Goal: Check status: Check status

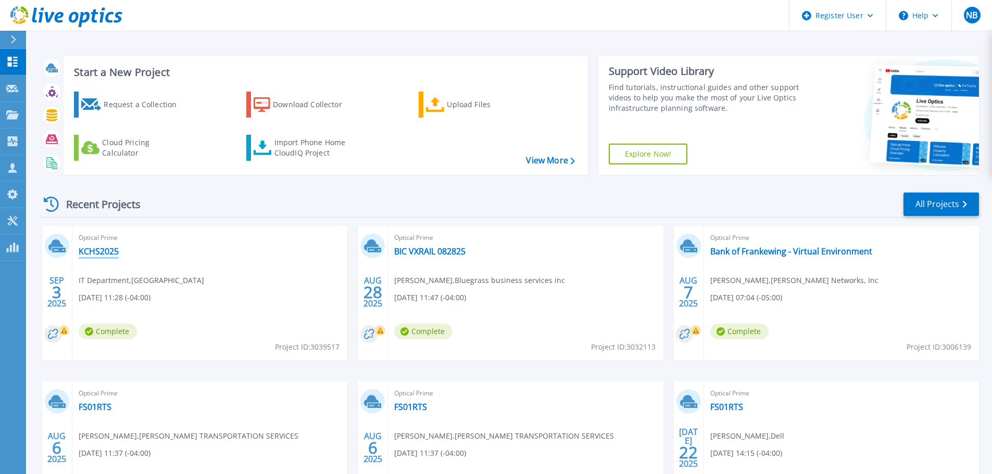
click at [104, 248] on link "KCHS2025" at bounding box center [99, 251] width 40 height 10
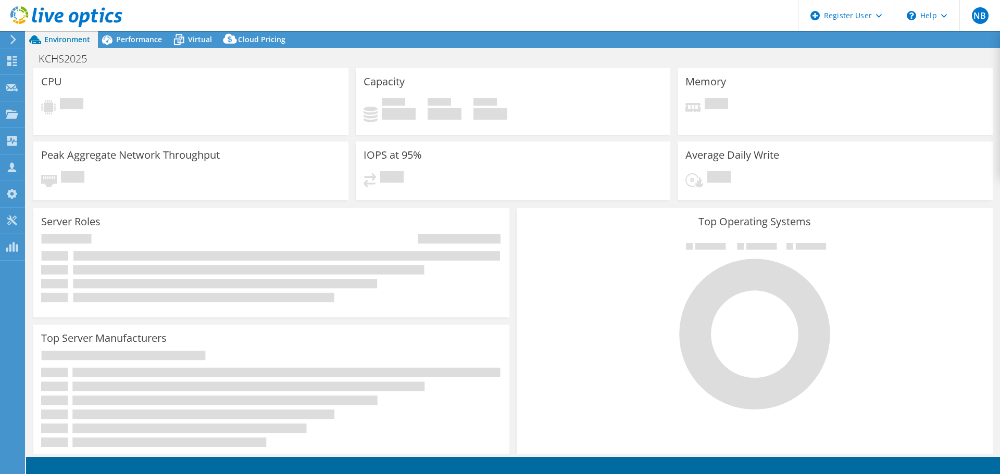
select select "USEast"
select select "USD"
